Goal: Check status: Check status

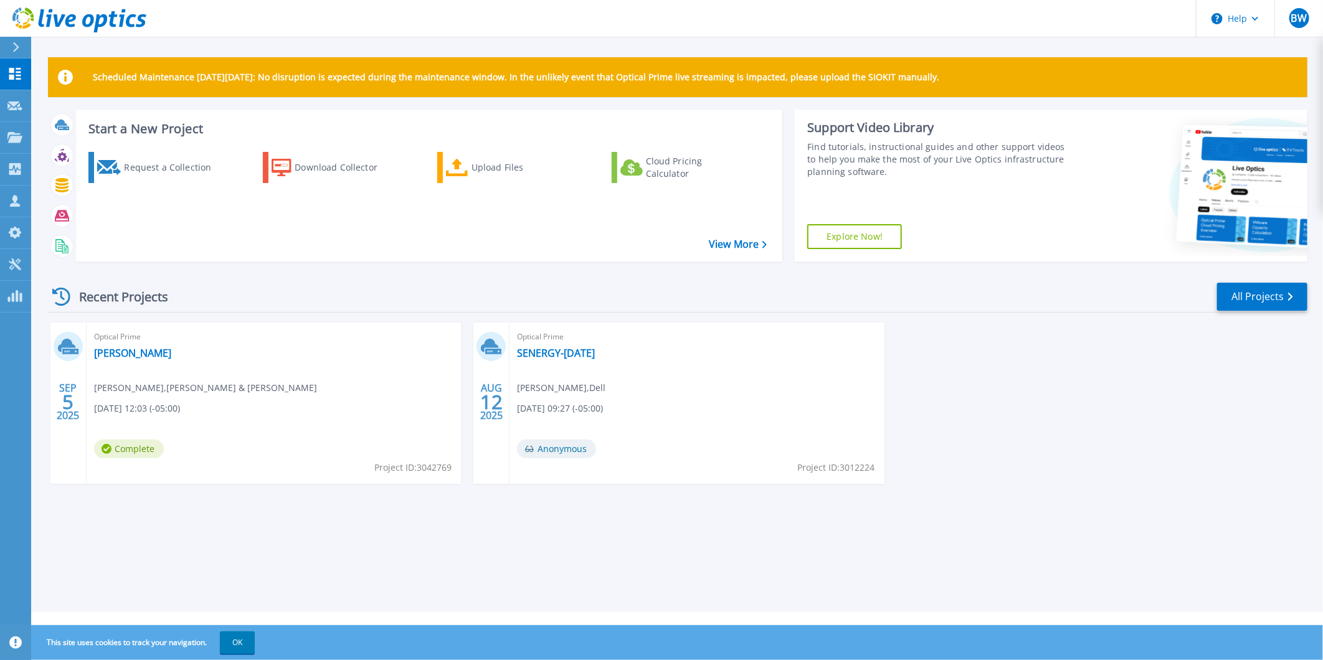
click at [255, 386] on div "Optical Prime [PERSON_NAME] [PERSON_NAME] , [PERSON_NAME] & [PERSON_NAME] [DATE…" at bounding box center [274, 403] width 374 height 161
click at [118, 353] on link "[PERSON_NAME]" at bounding box center [132, 353] width 77 height 12
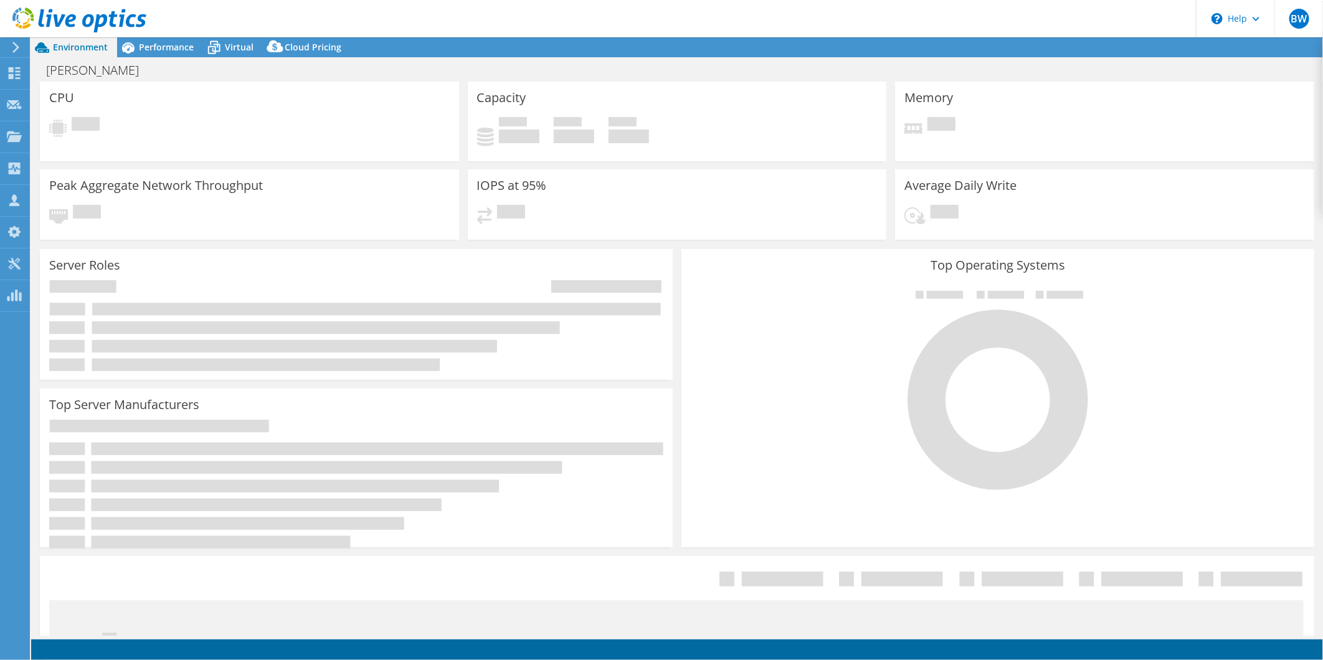
select select "USD"
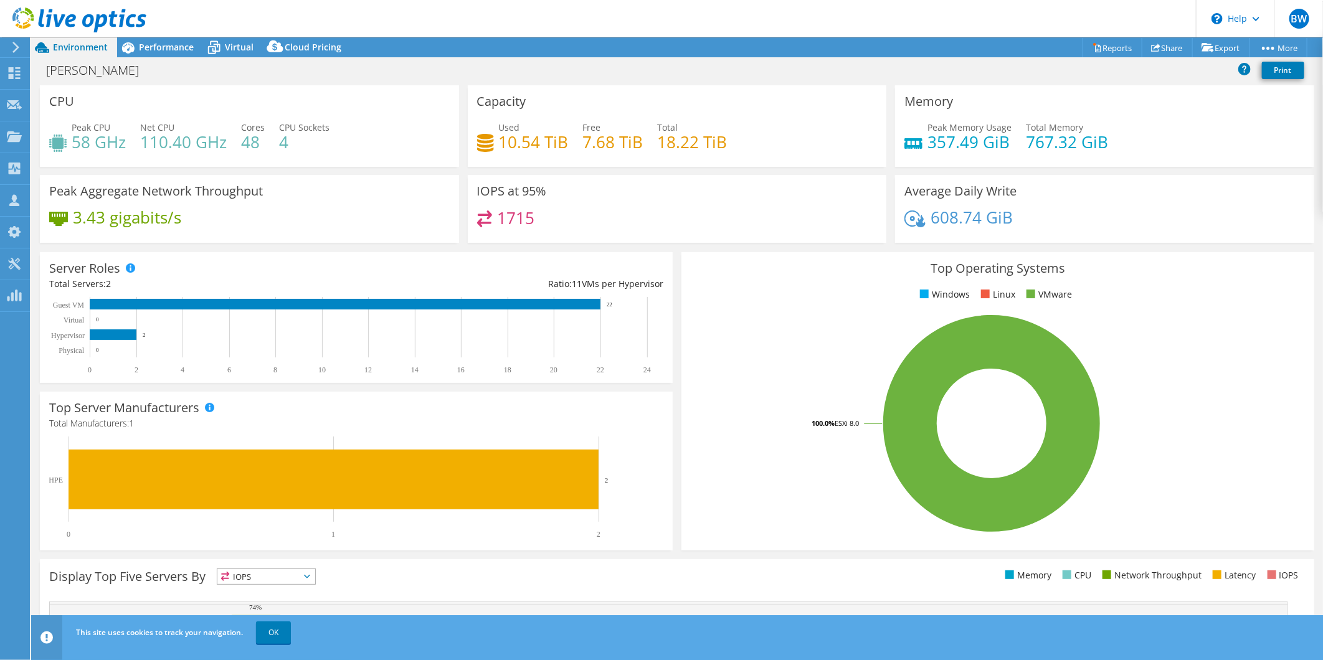
click at [754, 140] on div "Used 10.54 TiB Free 7.68 TiB Total 18.22 TiB" at bounding box center [677, 141] width 401 height 40
